Goal: Transaction & Acquisition: Purchase product/service

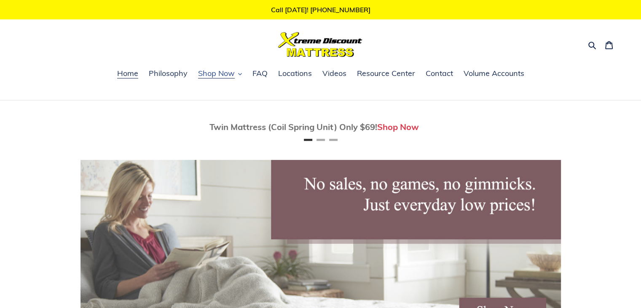
click at [205, 78] on button "Shop Now" at bounding box center [220, 73] width 52 height 13
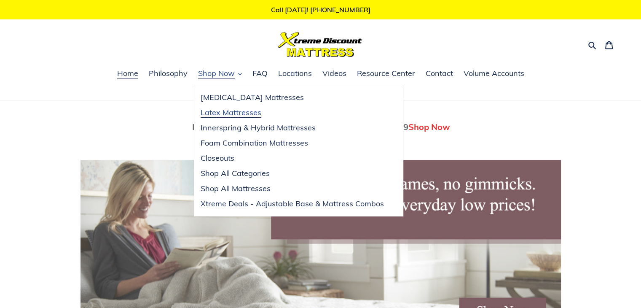
scroll to position [0, 481]
click at [248, 116] on span "Latex Mattresses" at bounding box center [231, 113] width 61 height 10
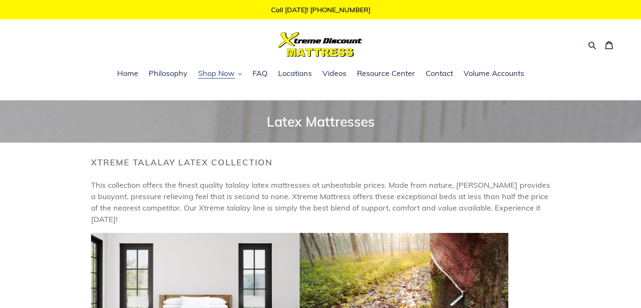
click at [239, 75] on icon "button" at bounding box center [240, 74] width 4 height 4
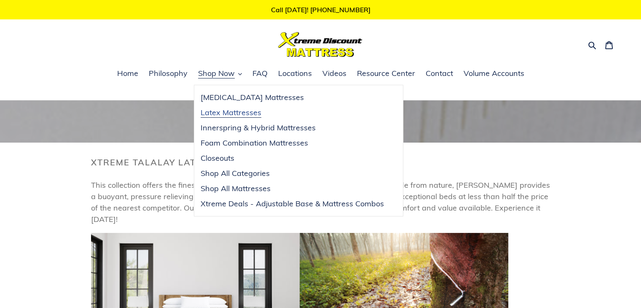
click at [221, 112] on span "Latex Mattresses" at bounding box center [231, 113] width 61 height 10
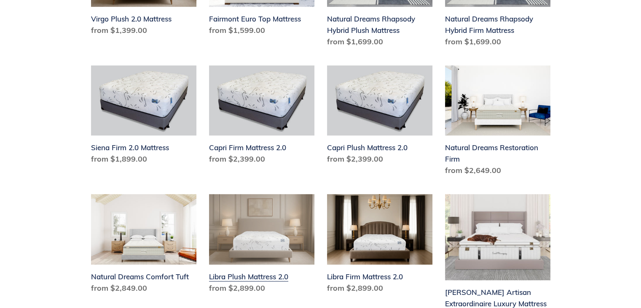
scroll to position [659, 0]
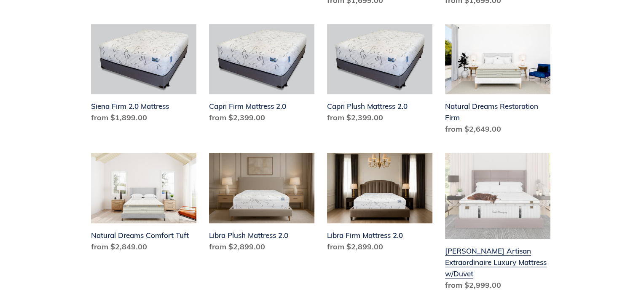
click at [514, 205] on link "[PERSON_NAME] Artisan Extraordinaire Luxury Mattress w/Duvet" at bounding box center [497, 223] width 105 height 141
